Goal: Information Seeking & Learning: Check status

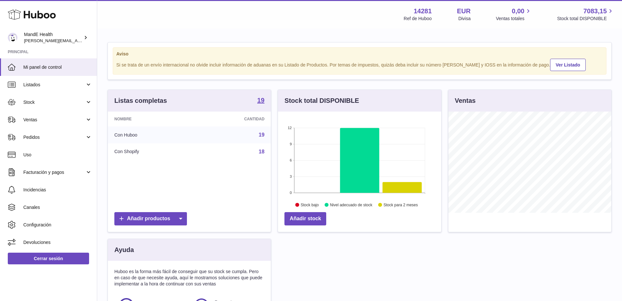
scroll to position [101, 163]
click at [48, 68] on span "Mi panel de control" at bounding box center [57, 67] width 69 height 6
click at [45, 104] on span "Stock" at bounding box center [54, 102] width 62 height 6
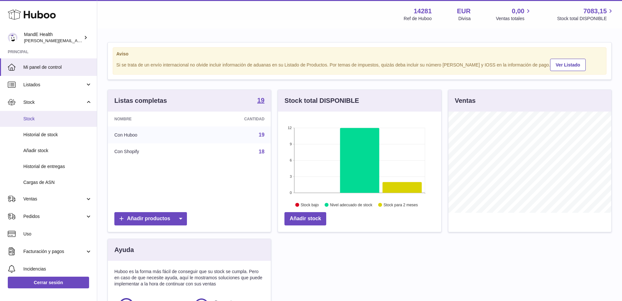
click at [46, 121] on span "Stock" at bounding box center [57, 119] width 69 height 6
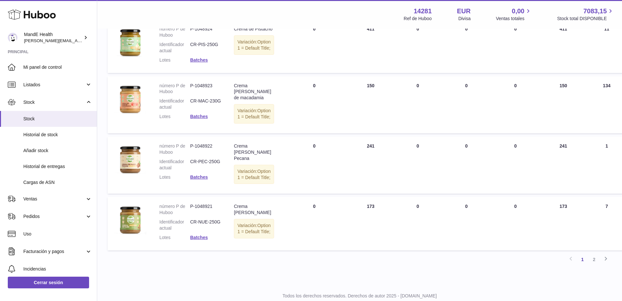
scroll to position [627, 0]
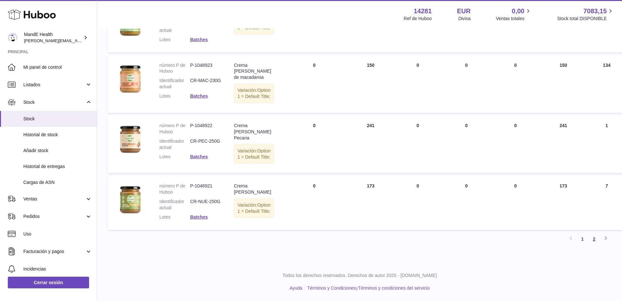
click at [594, 237] on link "2" at bounding box center [595, 239] width 12 height 12
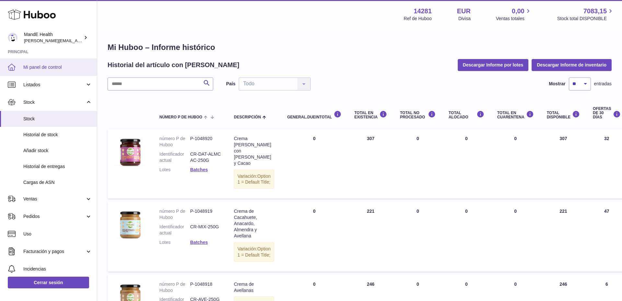
click at [36, 64] on span "Mi panel de control" at bounding box center [57, 67] width 69 height 6
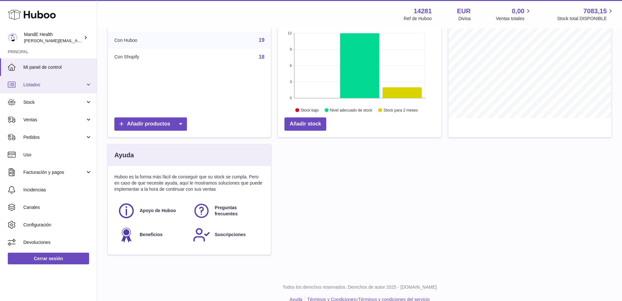
scroll to position [106, 0]
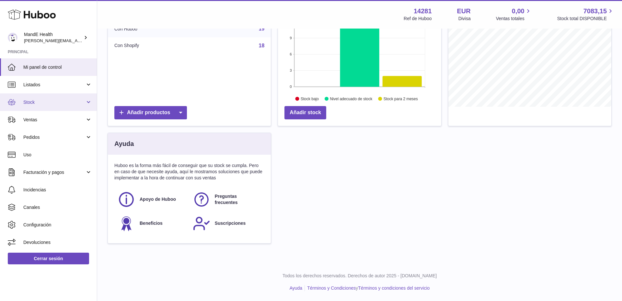
click at [31, 104] on span "Stock" at bounding box center [54, 102] width 62 height 6
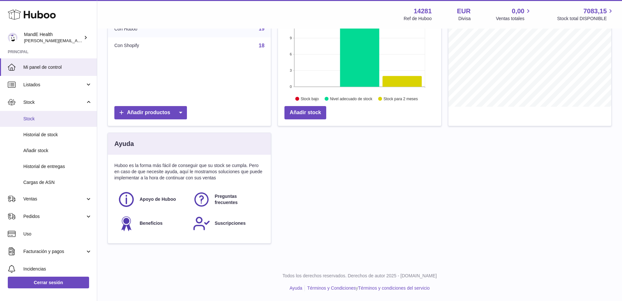
click at [43, 119] on span "Stock" at bounding box center [57, 119] width 69 height 6
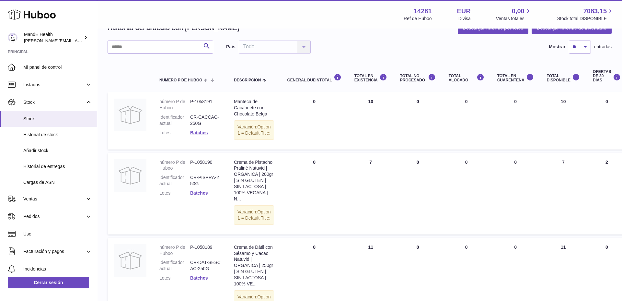
scroll to position [36, 0]
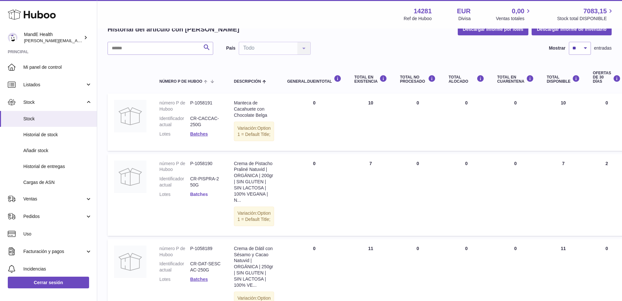
click at [199, 197] on link "Batches" at bounding box center [199, 194] width 18 height 5
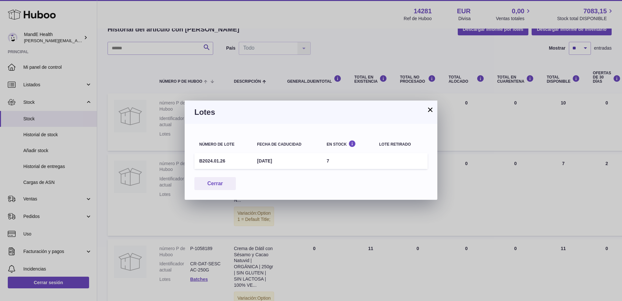
click at [433, 108] on button "×" at bounding box center [431, 110] width 8 height 8
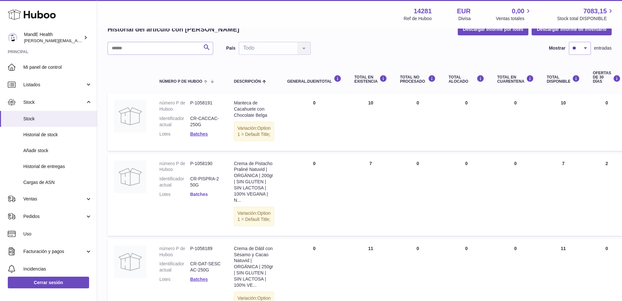
click at [199, 197] on link "Batches" at bounding box center [199, 194] width 18 height 5
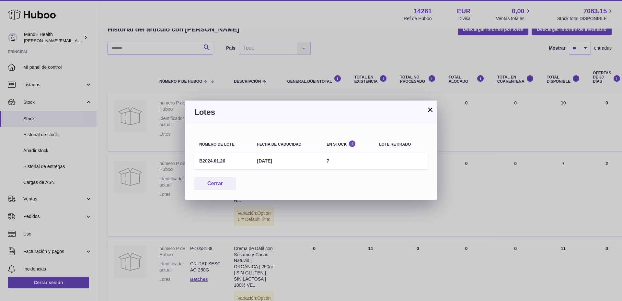
click at [432, 111] on button "×" at bounding box center [431, 110] width 8 height 8
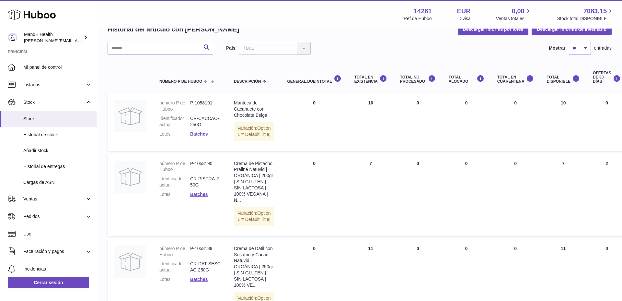
click at [193, 133] on link "Batches" at bounding box center [199, 133] width 18 height 5
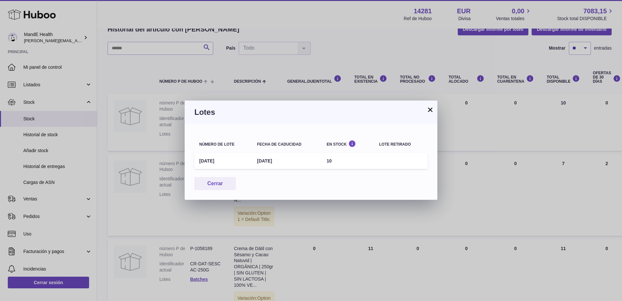
click at [432, 110] on button "×" at bounding box center [431, 110] width 8 height 8
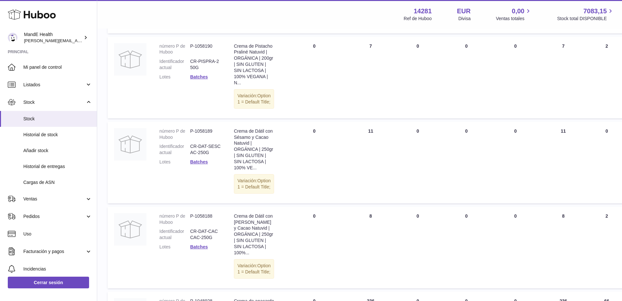
scroll to position [158, 0]
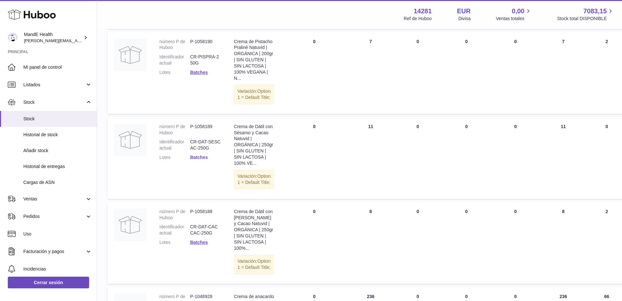
click at [205, 160] on link "Batches" at bounding box center [199, 157] width 18 height 5
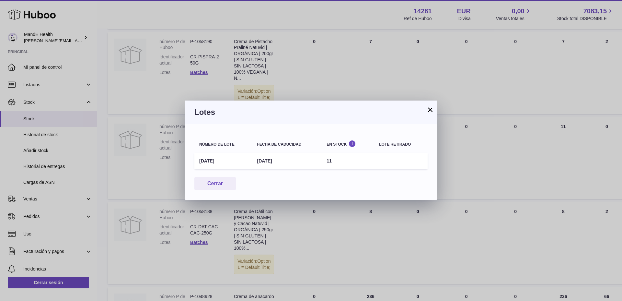
click at [434, 109] on button "×" at bounding box center [431, 110] width 8 height 8
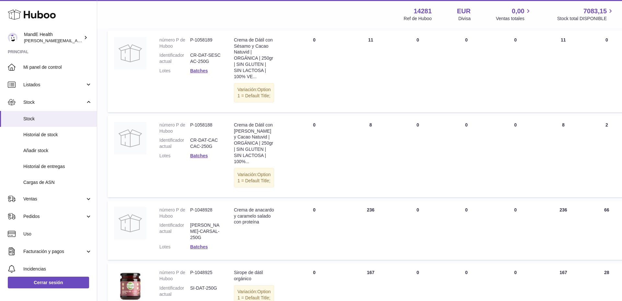
scroll to position [271, 0]
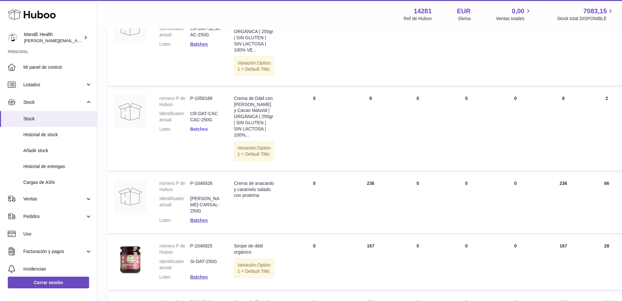
click at [192, 132] on link "Batches" at bounding box center [199, 128] width 18 height 5
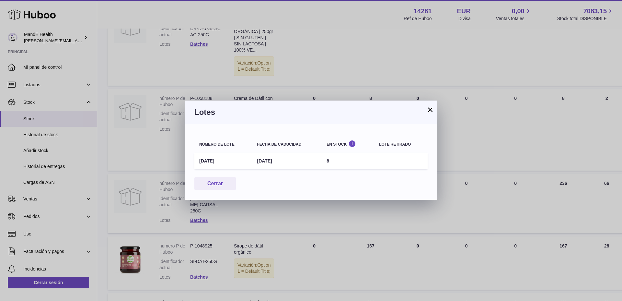
click at [431, 111] on button "×" at bounding box center [431, 110] width 8 height 8
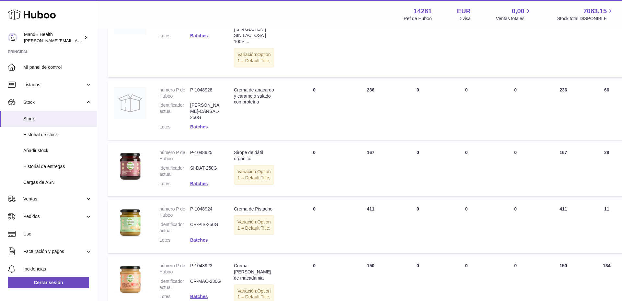
scroll to position [366, 0]
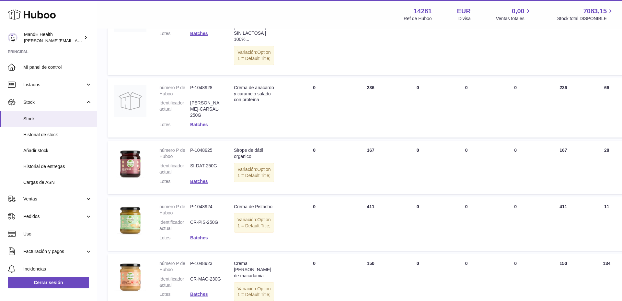
click at [194, 127] on link "Batches" at bounding box center [199, 124] width 18 height 5
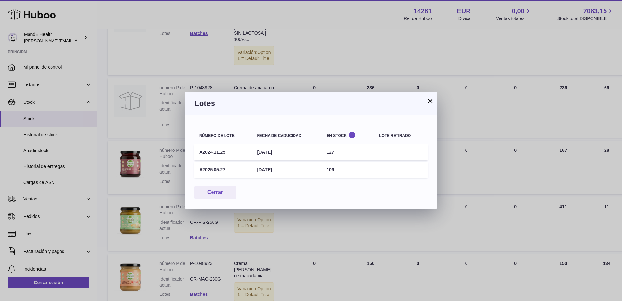
click at [430, 102] on button "×" at bounding box center [431, 101] width 8 height 8
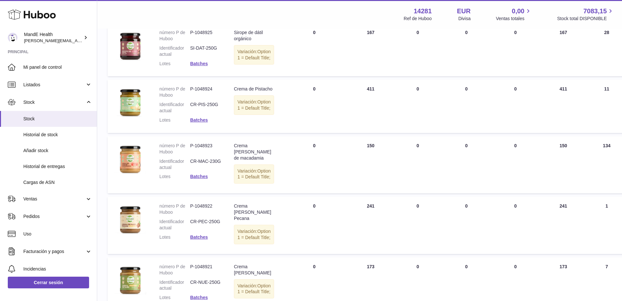
scroll to position [498, 0]
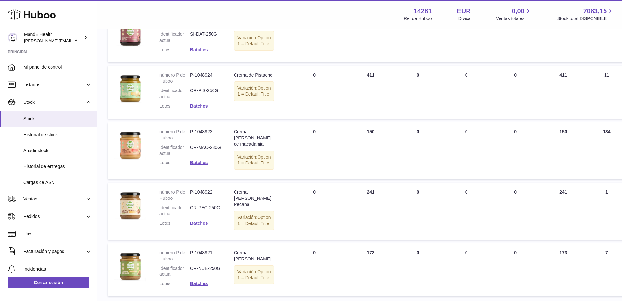
click at [204, 109] on link "Batches" at bounding box center [199, 105] width 18 height 5
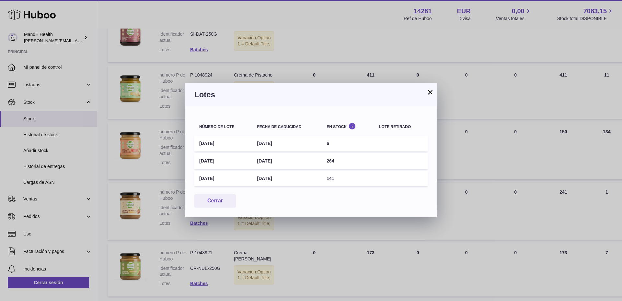
click at [433, 91] on button "×" at bounding box center [431, 92] width 8 height 8
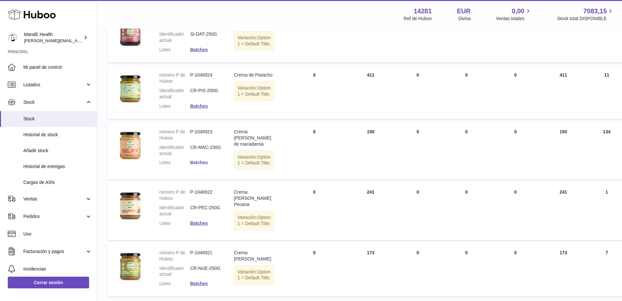
click at [193, 165] on link "Batches" at bounding box center [199, 162] width 18 height 5
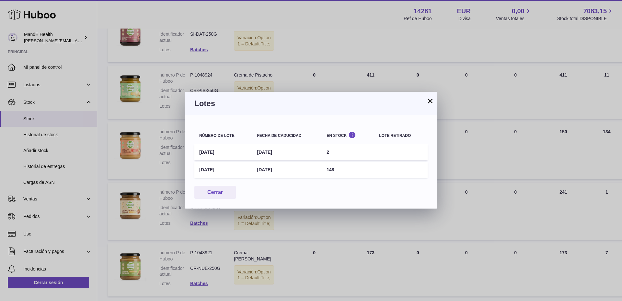
click at [431, 103] on button "×" at bounding box center [431, 101] width 8 height 8
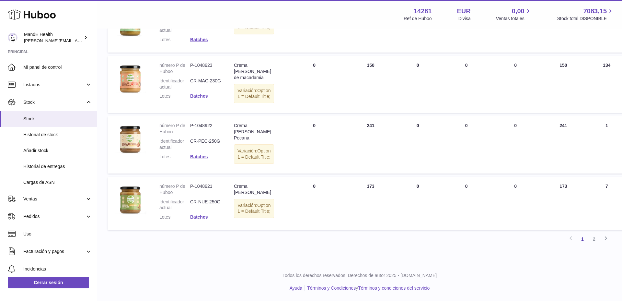
scroll to position [603, 0]
click at [204, 159] on link "Batches" at bounding box center [199, 156] width 18 height 5
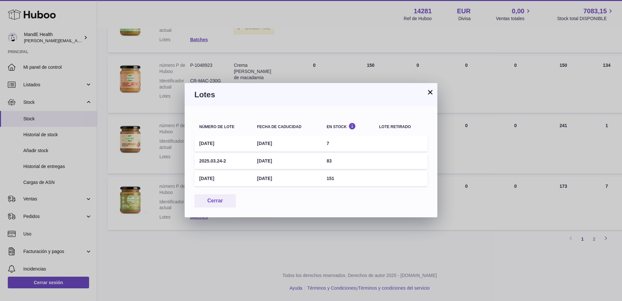
click at [428, 95] on button "×" at bounding box center [431, 92] width 8 height 8
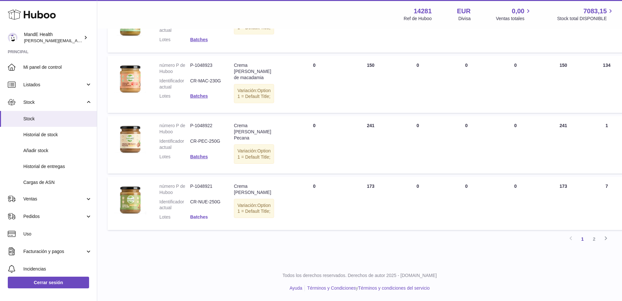
click at [198, 219] on link "Batches" at bounding box center [199, 216] width 18 height 5
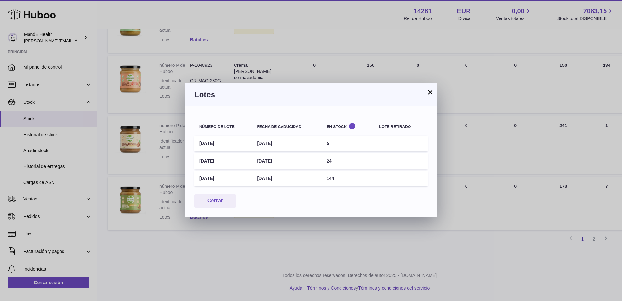
click at [432, 94] on button "×" at bounding box center [431, 92] width 8 height 8
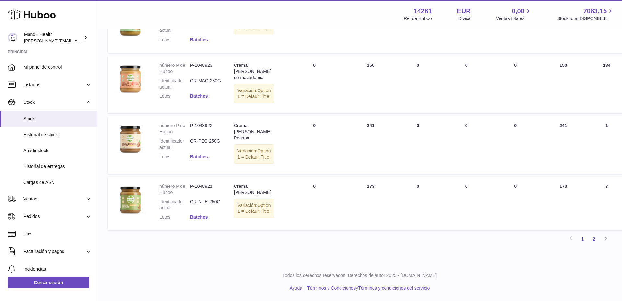
click at [592, 245] on link "2" at bounding box center [595, 239] width 12 height 12
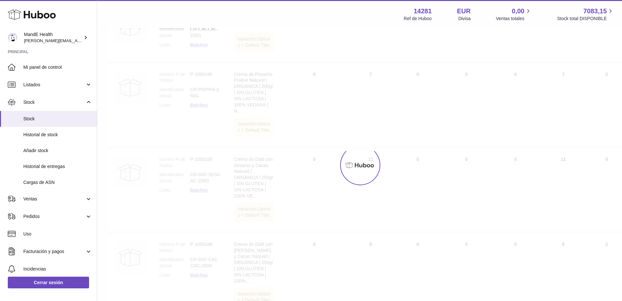
scroll to position [29, 0]
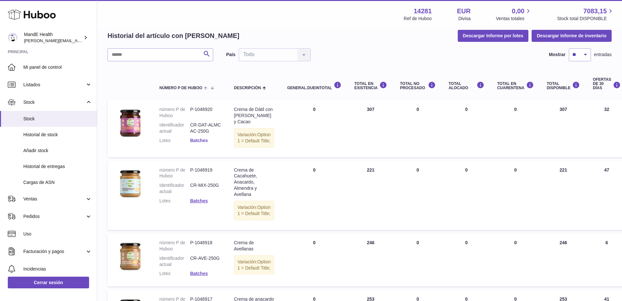
click at [203, 140] on link "Batches" at bounding box center [199, 140] width 18 height 5
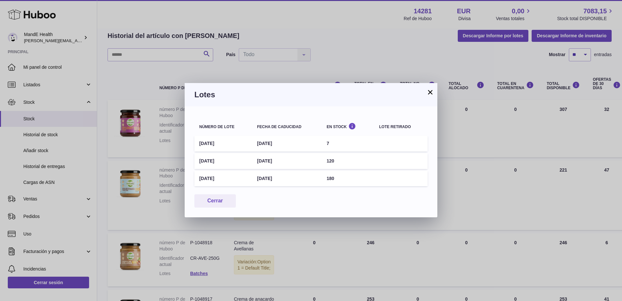
click at [431, 91] on button "×" at bounding box center [431, 92] width 8 height 8
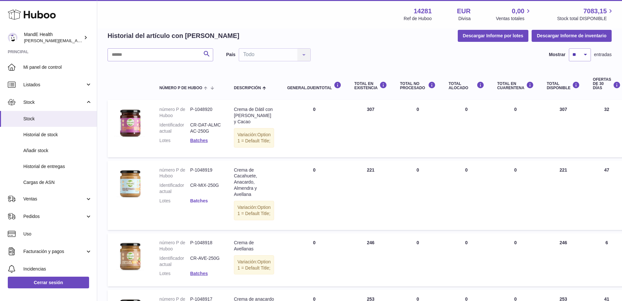
click at [198, 203] on link "Batches" at bounding box center [199, 200] width 18 height 5
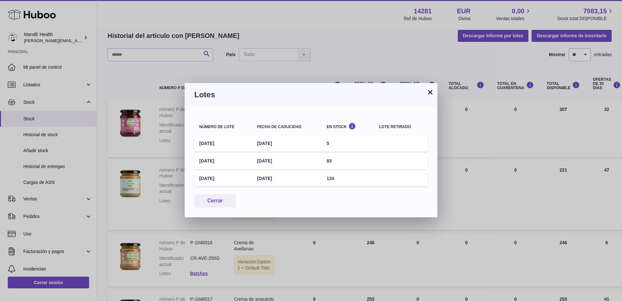
click at [433, 91] on button "×" at bounding box center [431, 92] width 8 height 8
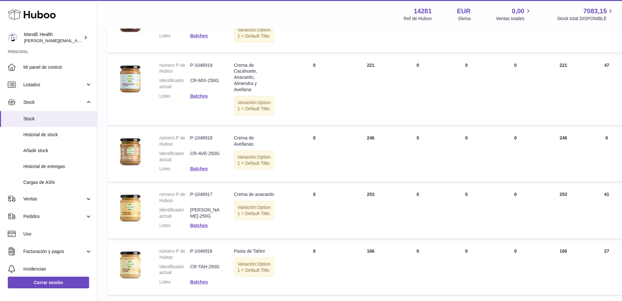
scroll to position [135, 0]
click at [203, 170] on link "Batches" at bounding box center [199, 167] width 18 height 5
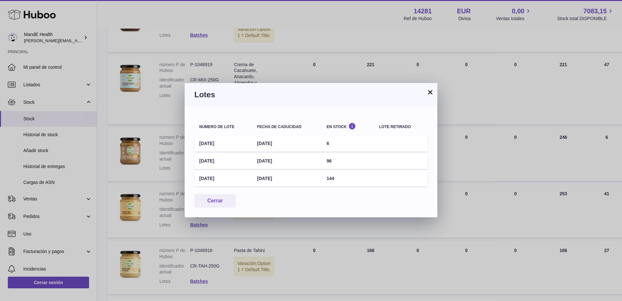
drag, startPoint x: 431, startPoint y: 94, endPoint x: 336, endPoint y: 152, distance: 111.3
click at [431, 95] on button "×" at bounding box center [431, 92] width 8 height 8
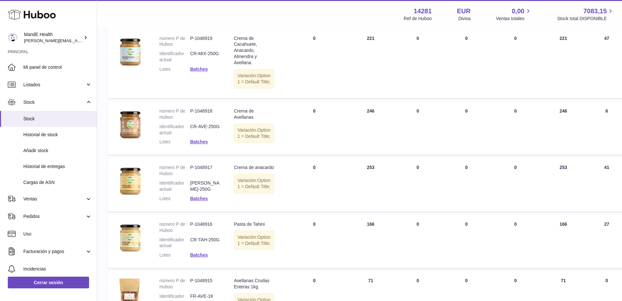
scroll to position [169, 0]
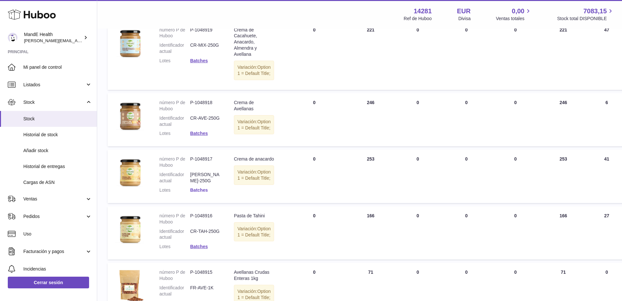
click at [203, 193] on link "Batches" at bounding box center [199, 189] width 18 height 5
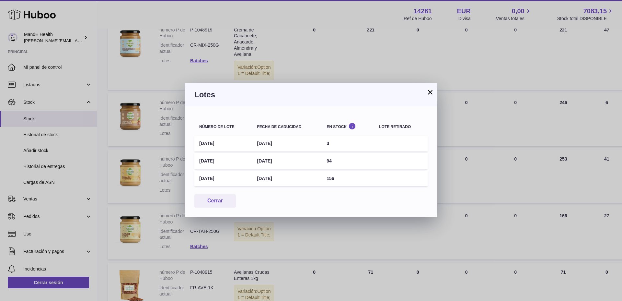
click at [429, 93] on button "×" at bounding box center [431, 92] width 8 height 8
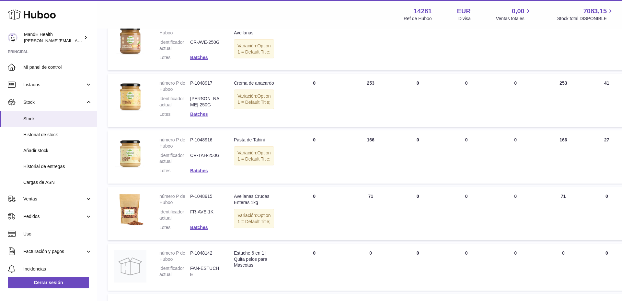
scroll to position [276, 0]
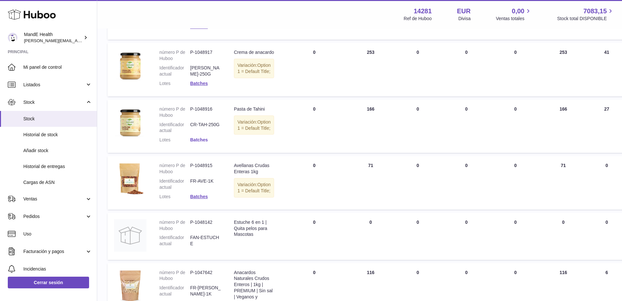
click at [197, 142] on link "Batches" at bounding box center [199, 139] width 18 height 5
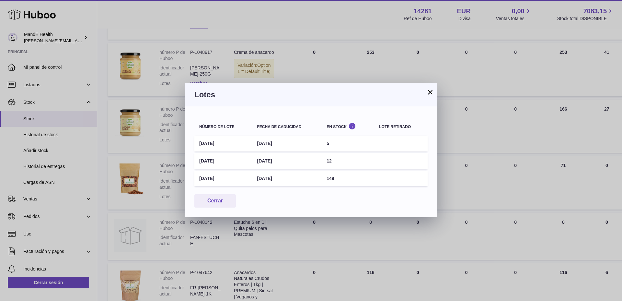
click at [428, 94] on button "×" at bounding box center [431, 92] width 8 height 8
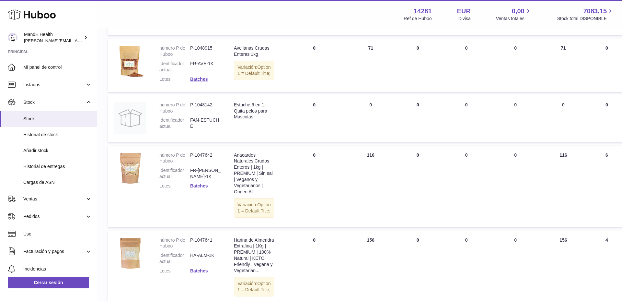
scroll to position [394, 0]
click at [205, 188] on link "Batches" at bounding box center [199, 184] width 18 height 5
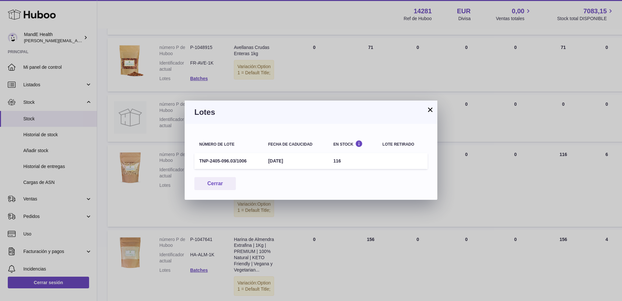
click at [433, 112] on button "×" at bounding box center [431, 110] width 8 height 8
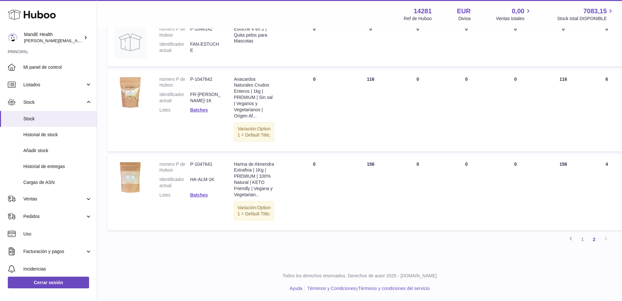
scroll to position [530, 0]
click at [203, 192] on link "Batches" at bounding box center [199, 194] width 18 height 5
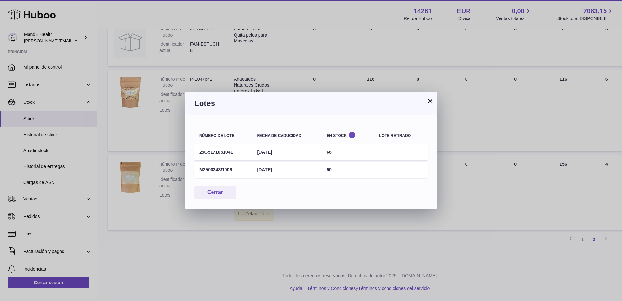
click at [430, 102] on button "×" at bounding box center [431, 101] width 8 height 8
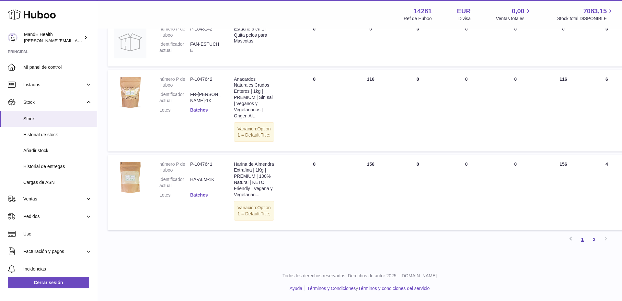
click at [583, 239] on link "1" at bounding box center [583, 239] width 12 height 12
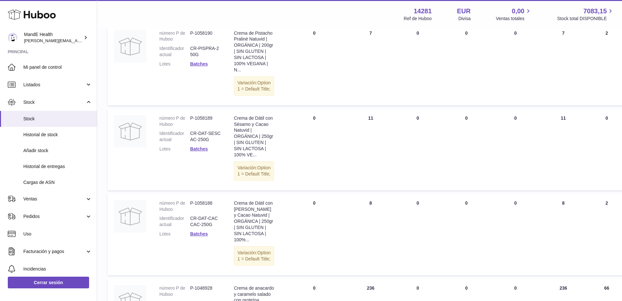
scroll to position [154, 0]
